Goal: Transaction & Acquisition: Purchase product/service

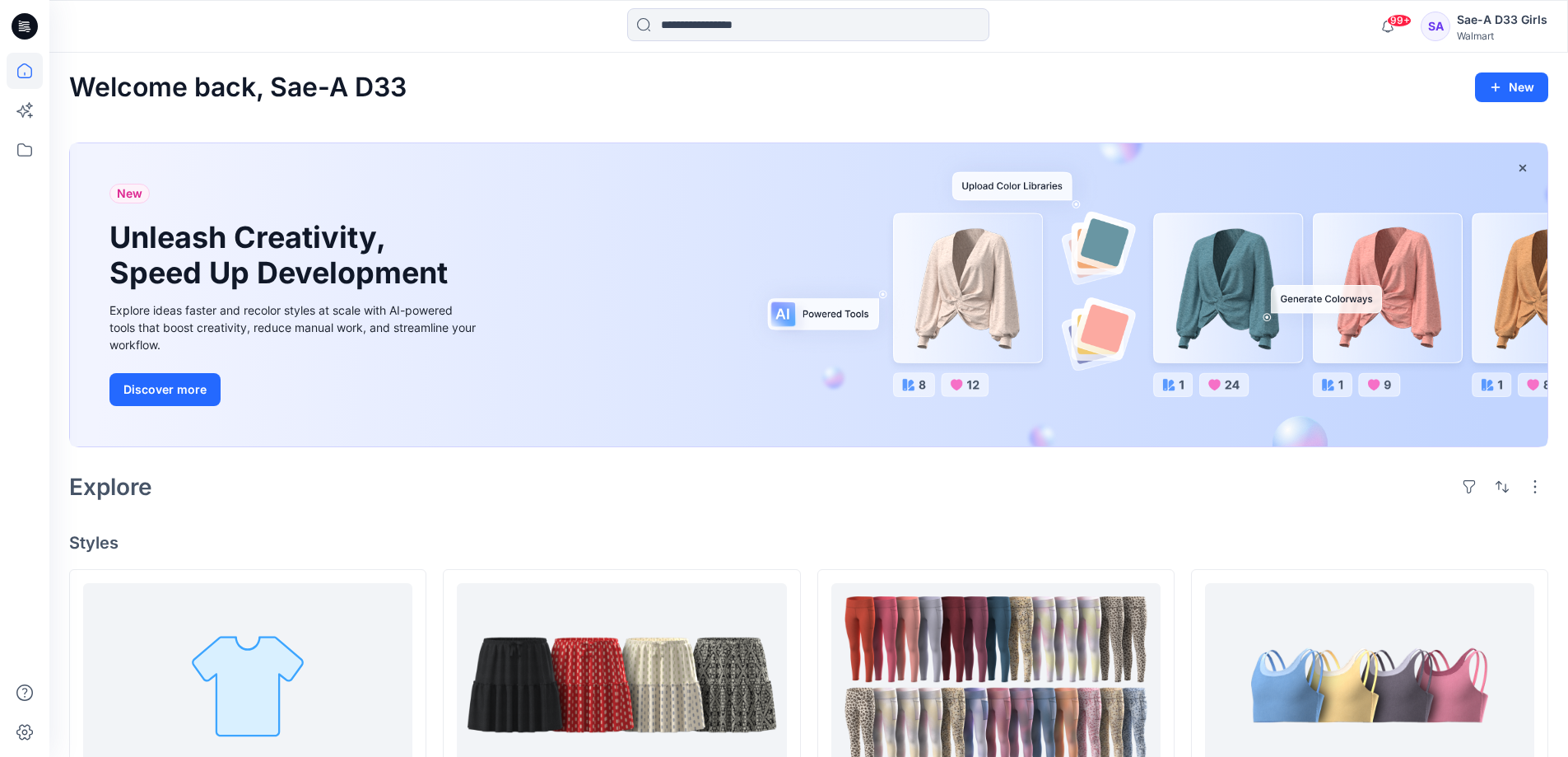
scroll to position [329, 0]
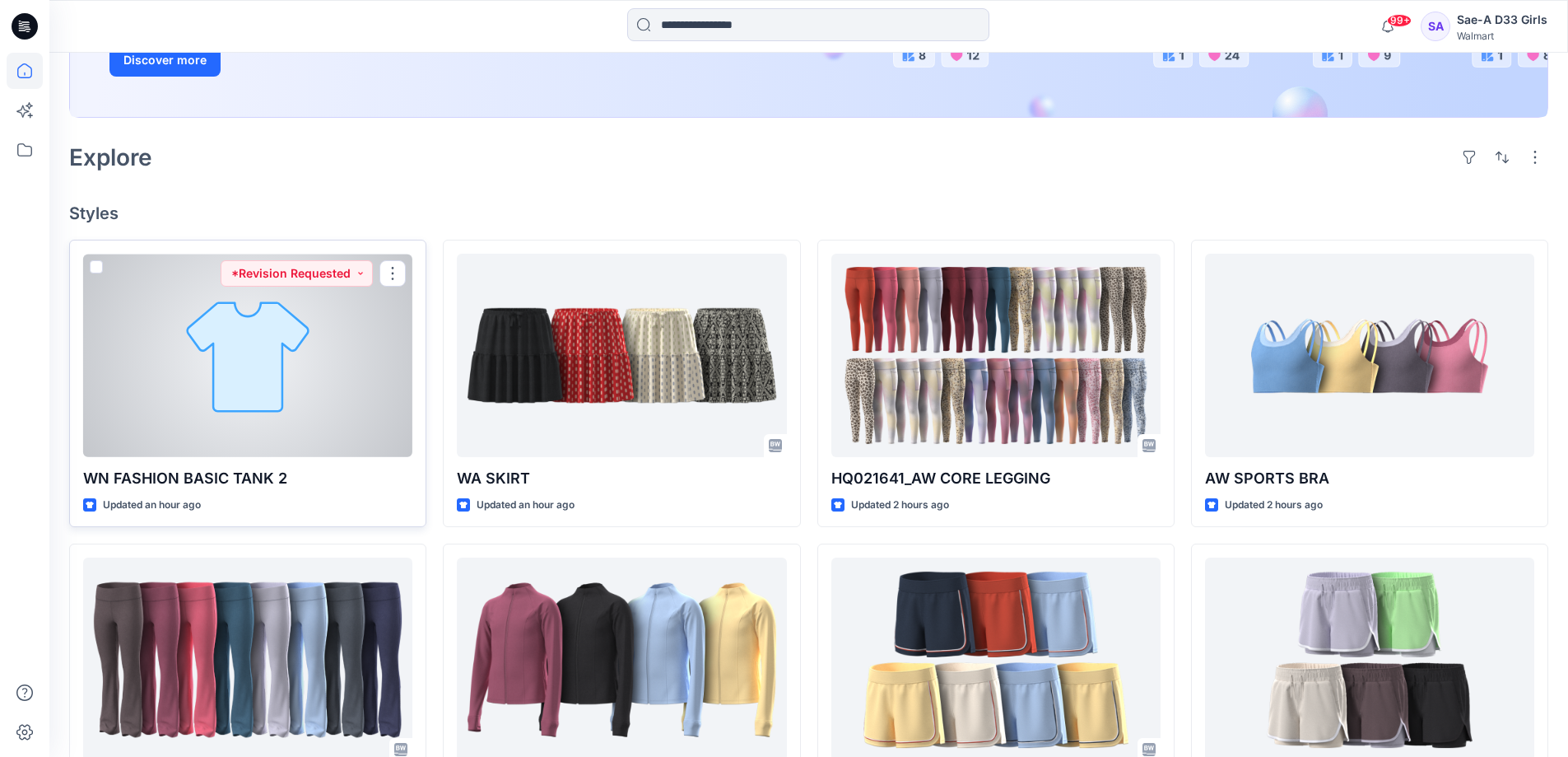
click at [346, 457] on div at bounding box center [248, 355] width 329 height 203
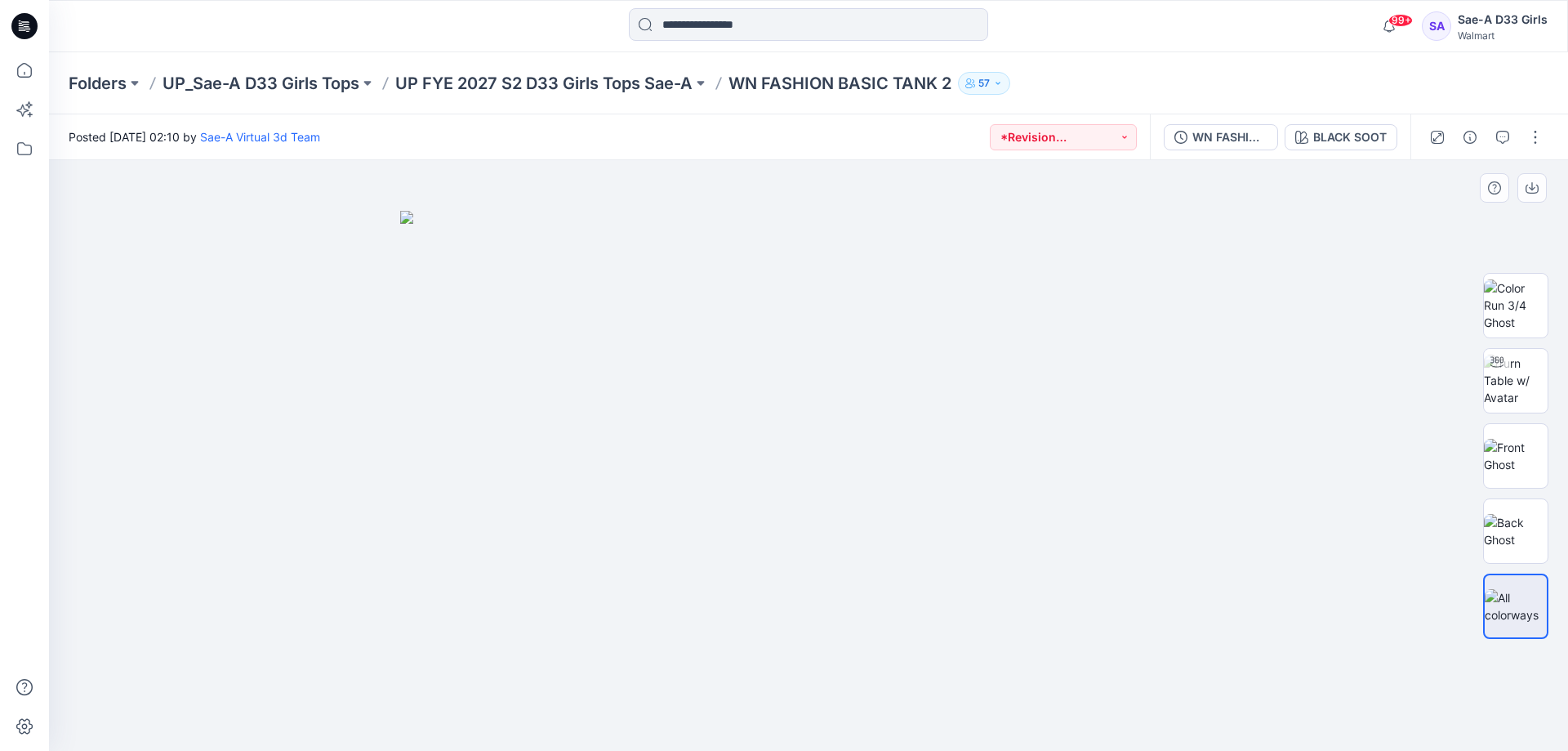
click at [1275, 304] on div at bounding box center [808, 456] width 1519 height 591
click at [1511, 385] on img at bounding box center [1515, 380] width 64 height 51
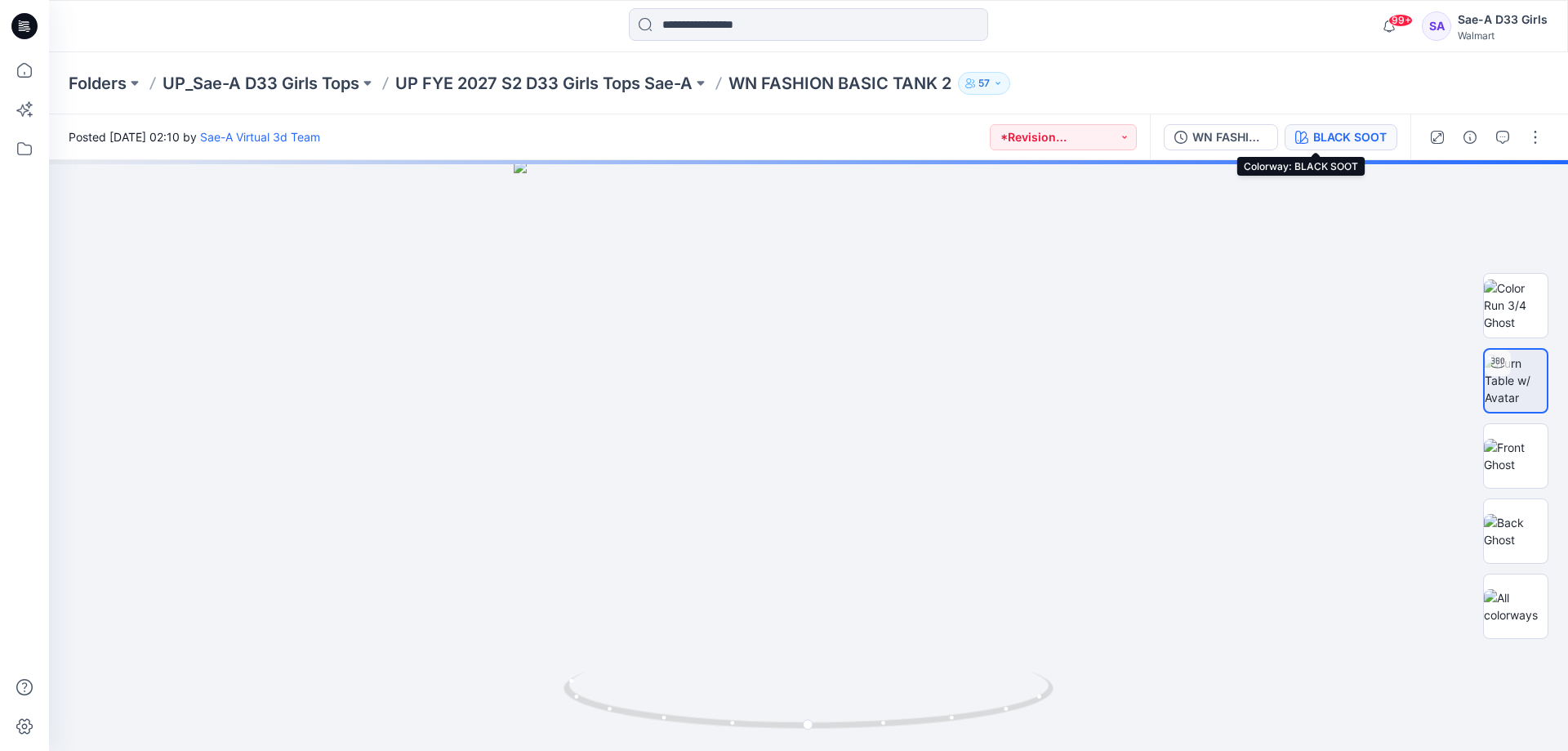
click at [1313, 138] on div "BLACK SOOT" at bounding box center [1349, 137] width 73 height 18
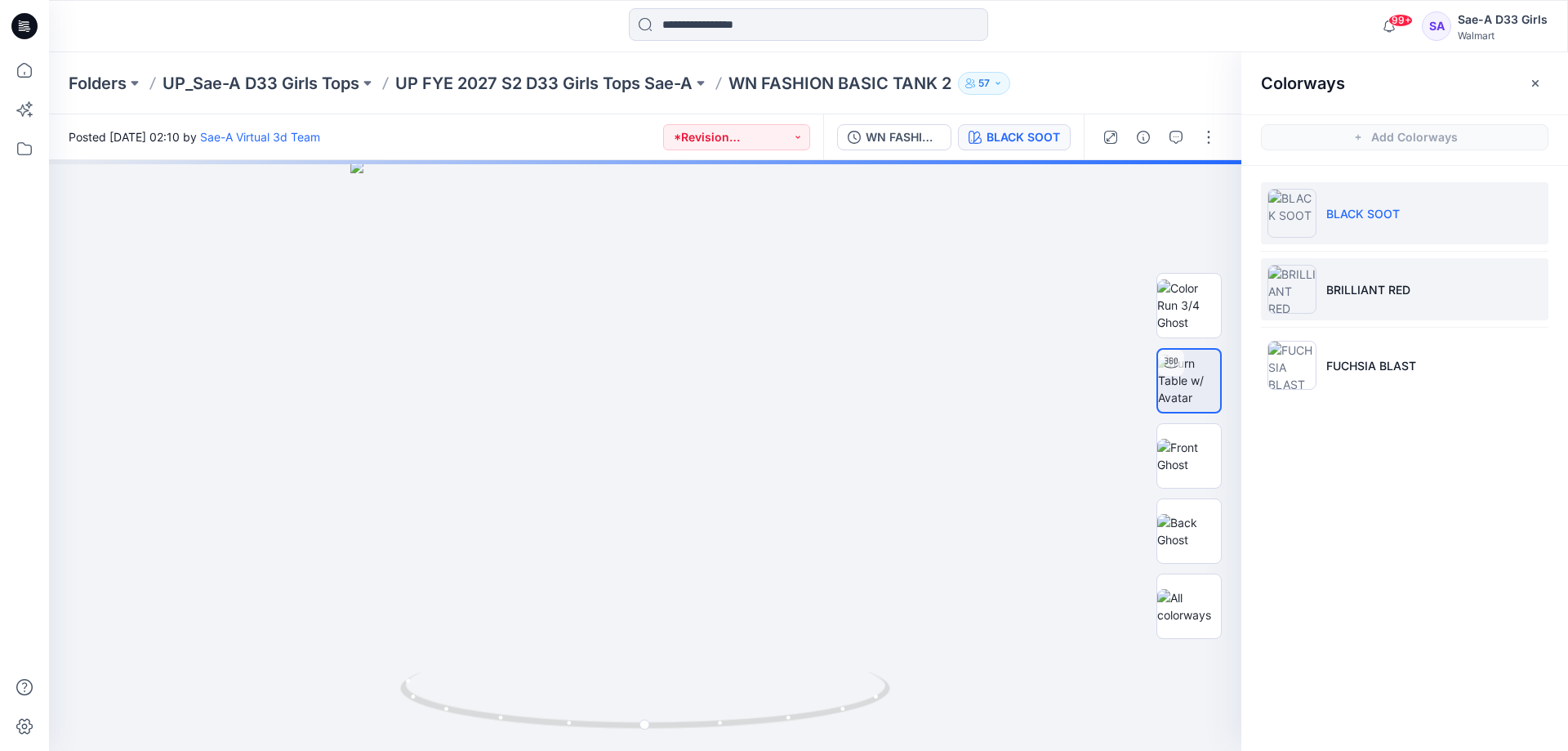
click at [1372, 288] on p "BRILLIANT RED" at bounding box center [1368, 289] width 84 height 17
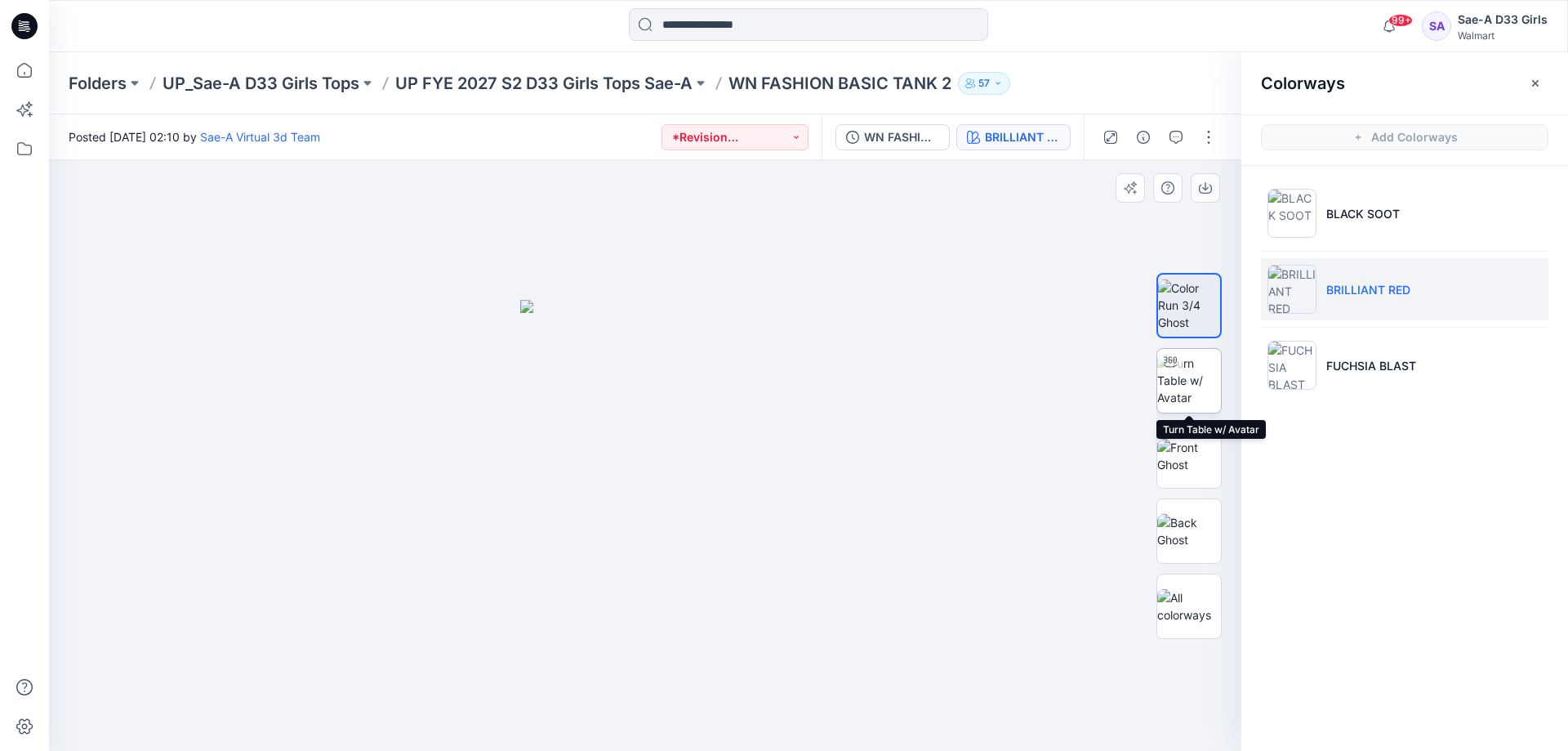
click at [1169, 378] on img at bounding box center [1188, 380] width 64 height 51
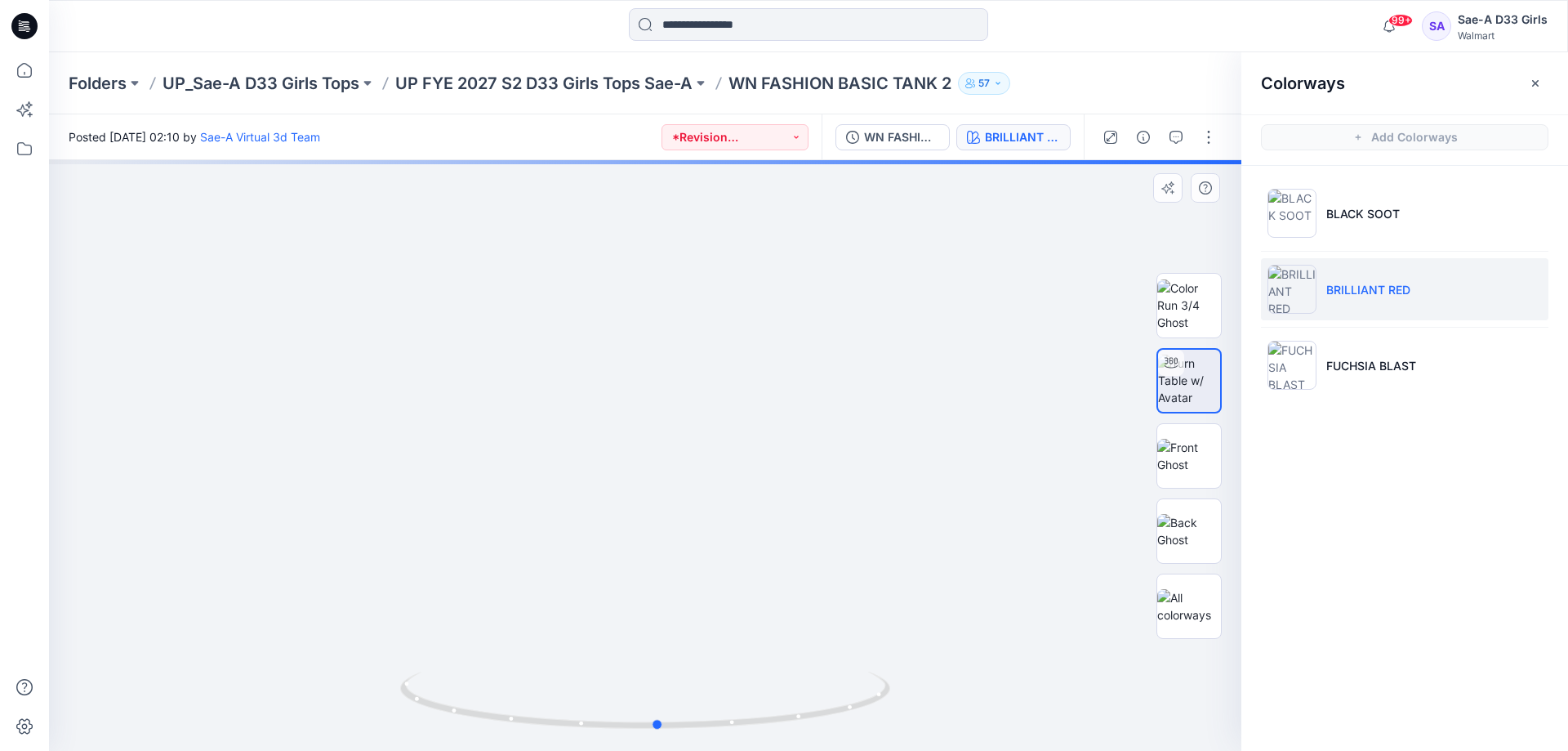
drag, startPoint x: 647, startPoint y: 729, endPoint x: 1150, endPoint y: 701, distance: 503.8
click at [1150, 701] on div at bounding box center [645, 456] width 1193 height 591
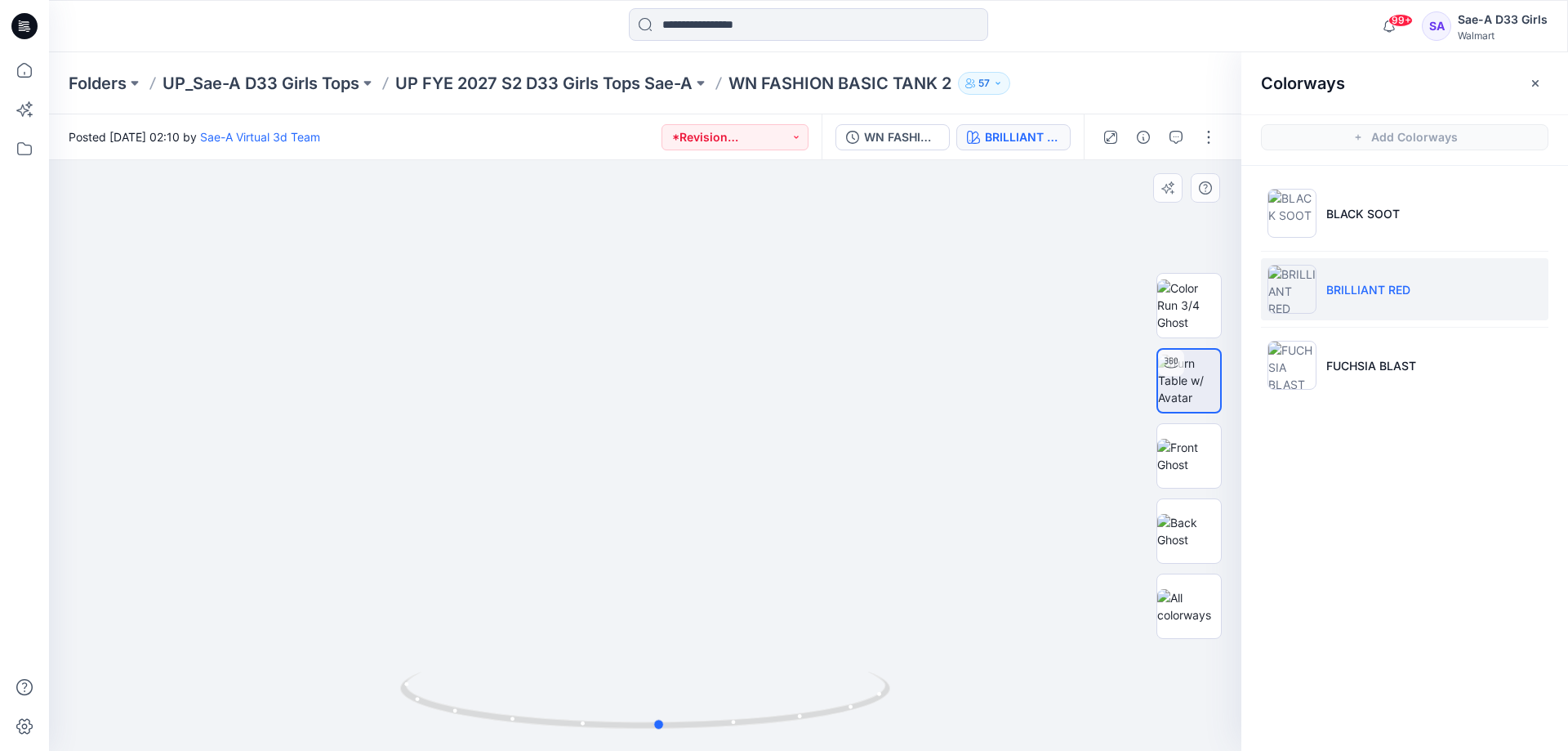
drag, startPoint x: 654, startPoint y: 728, endPoint x: 746, endPoint y: 739, distance: 92.7
click at [758, 736] on div at bounding box center [645, 710] width 490 height 82
drag, startPoint x: 763, startPoint y: 730, endPoint x: 785, endPoint y: 729, distance: 22.0
click at [785, 729] on icon at bounding box center [647, 702] width 494 height 61
drag, startPoint x: 760, startPoint y: 723, endPoint x: 749, endPoint y: 725, distance: 11.2
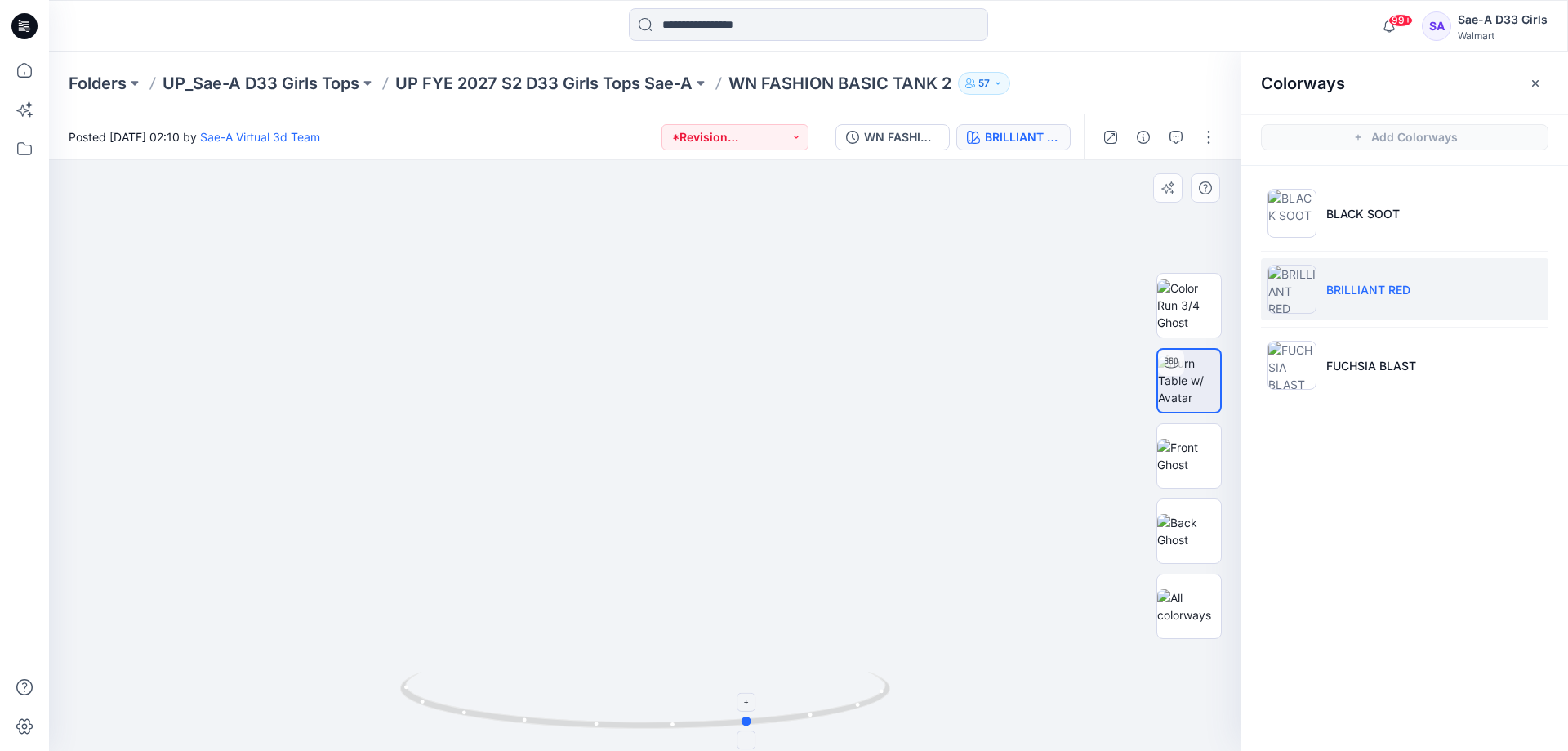
click at [749, 725] on circle at bounding box center [749, 721] width 10 height 10
drag, startPoint x: 753, startPoint y: 722, endPoint x: 689, endPoint y: 720, distance: 64.0
click at [689, 720] on icon at bounding box center [647, 702] width 494 height 61
click at [1393, 368] on p "FUCHSIA BLAST" at bounding box center [1371, 365] width 90 height 17
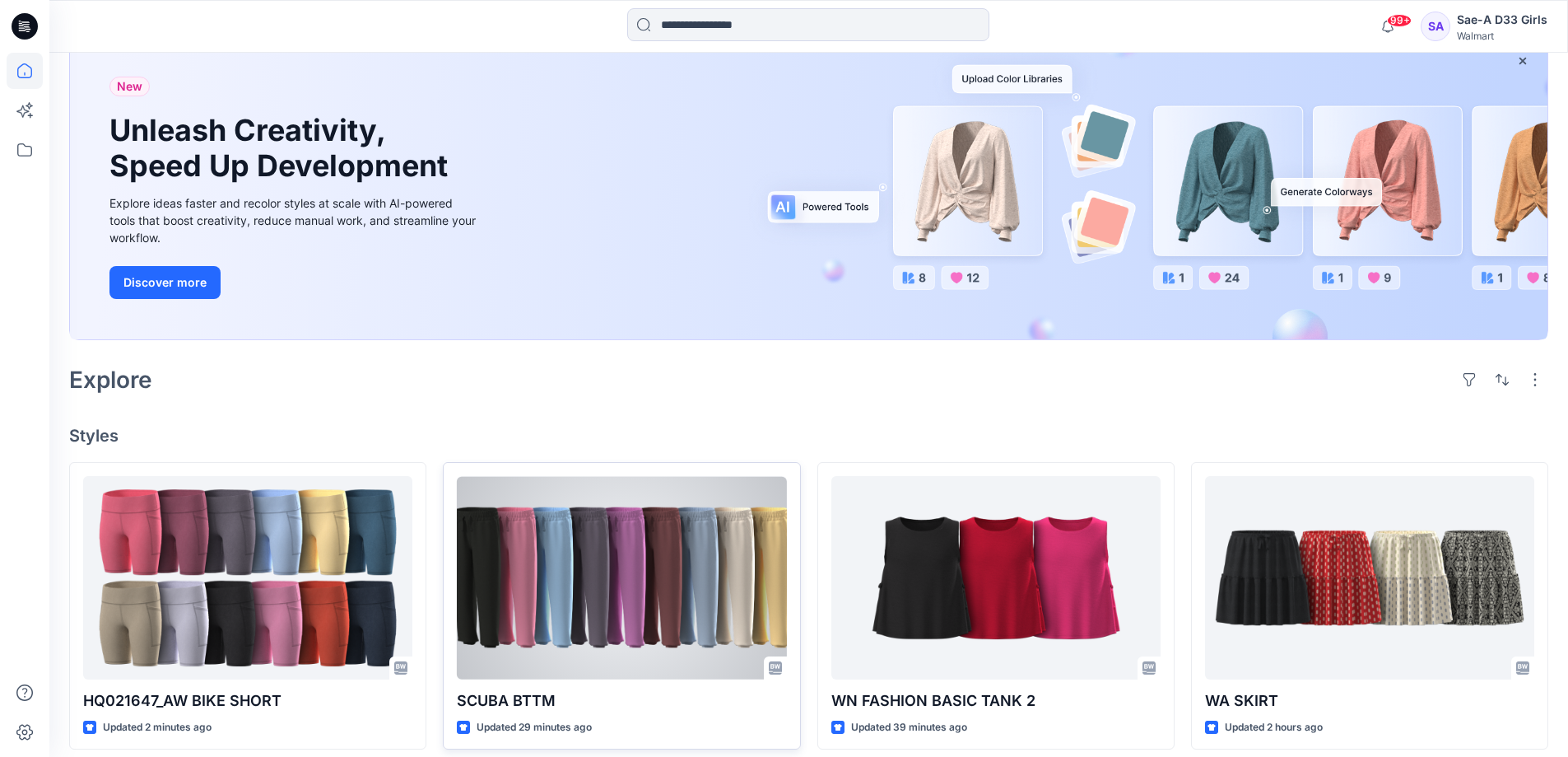
scroll to position [412, 0]
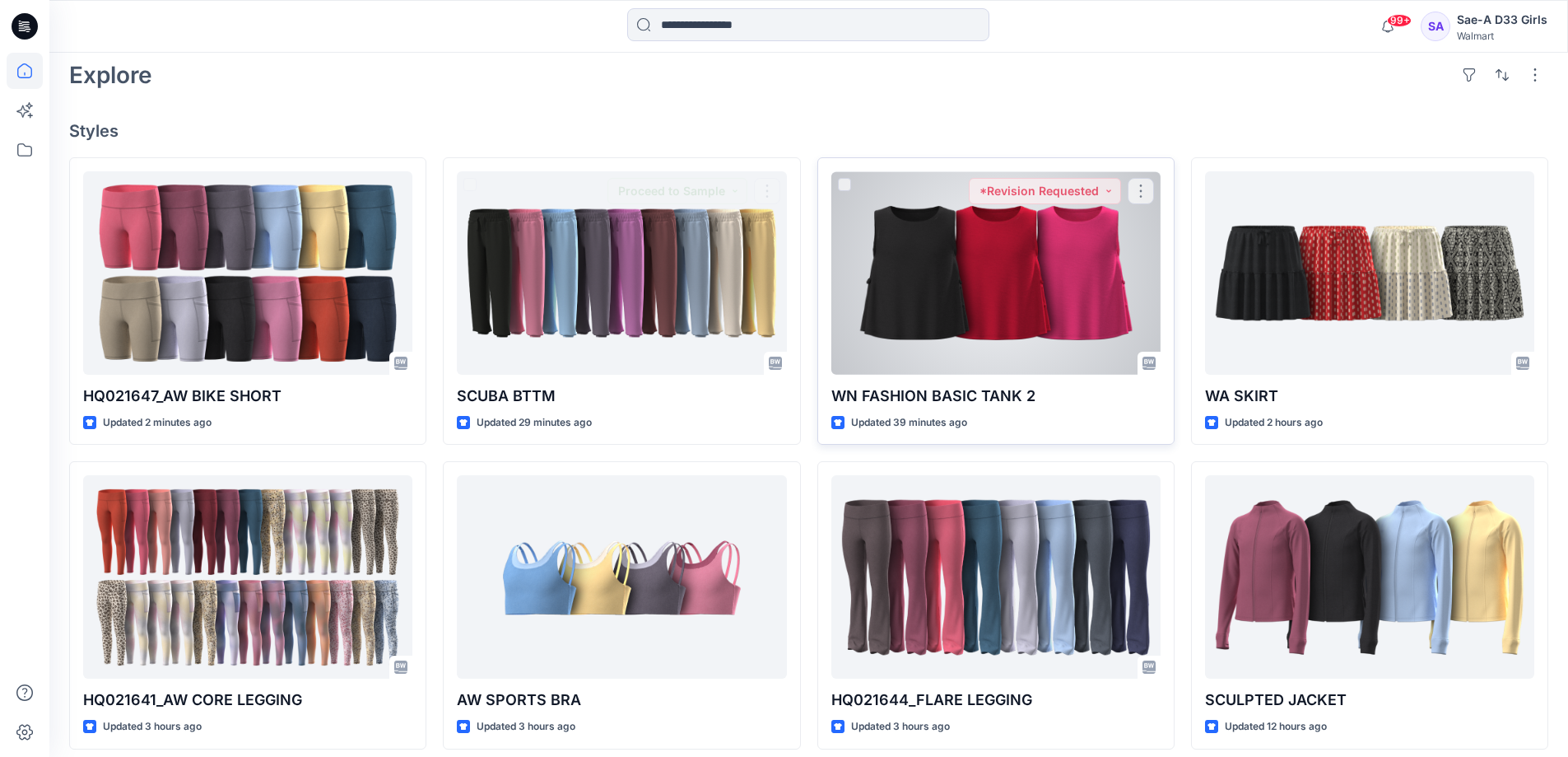
click at [891, 348] on div at bounding box center [997, 273] width 329 height 203
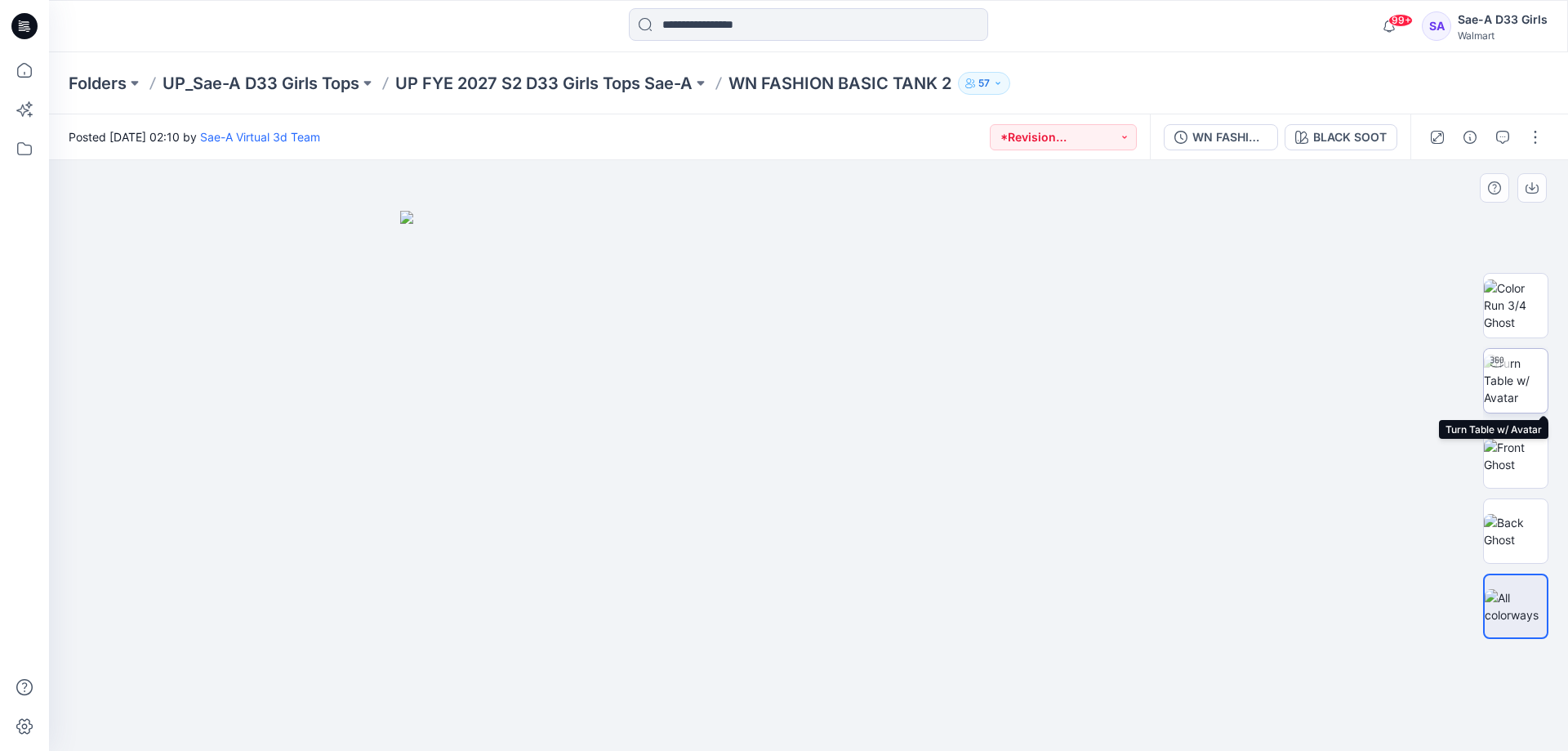
click at [1509, 377] on img at bounding box center [1515, 380] width 64 height 51
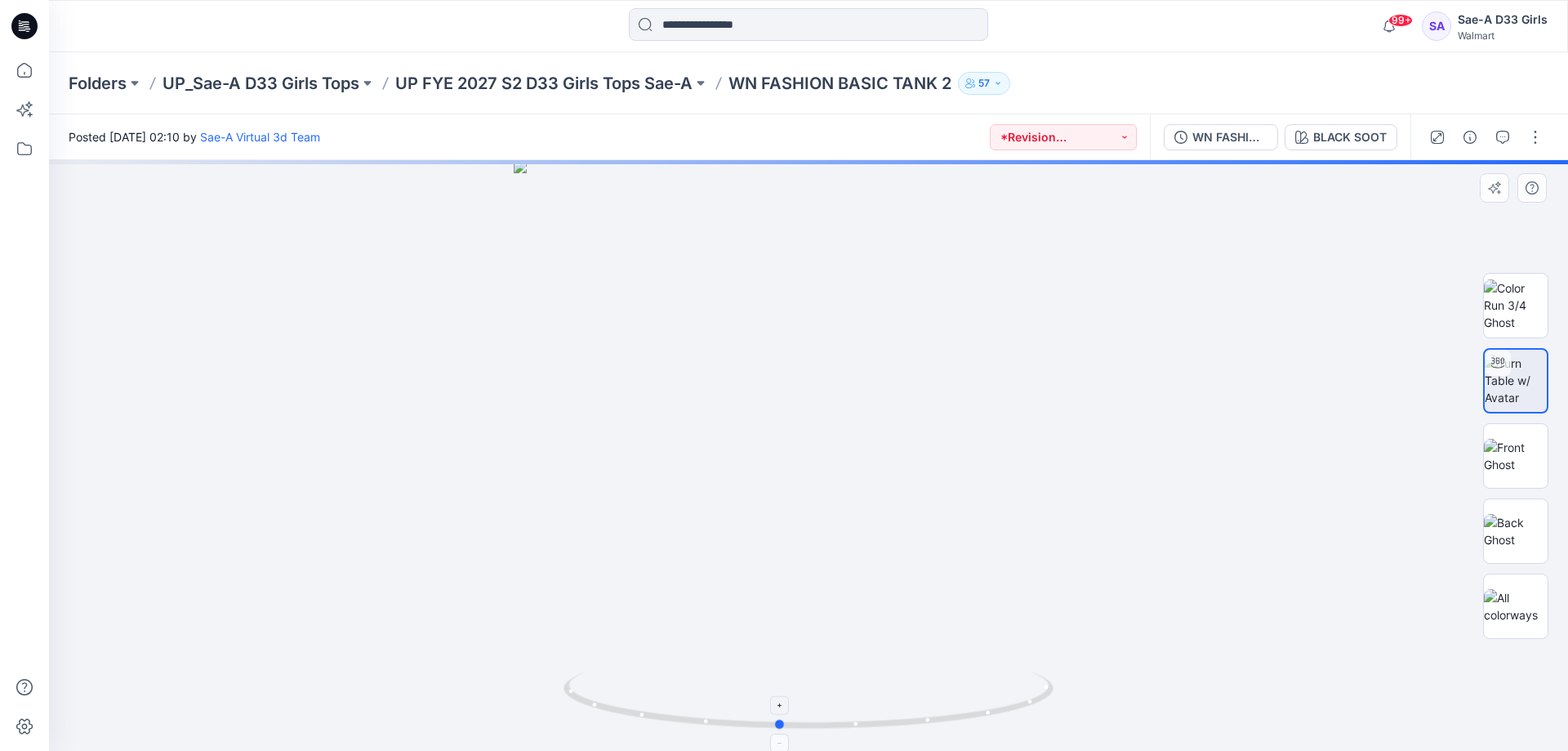
drag, startPoint x: 820, startPoint y: 728, endPoint x: 790, endPoint y: 741, distance: 32.7
click at [790, 741] on div at bounding box center [808, 456] width 1519 height 591
